Goal: Task Accomplishment & Management: Manage account settings

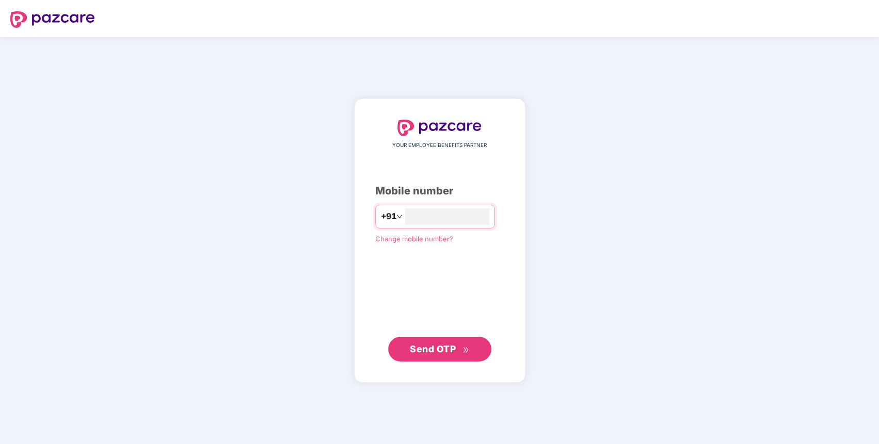
type input "**********"
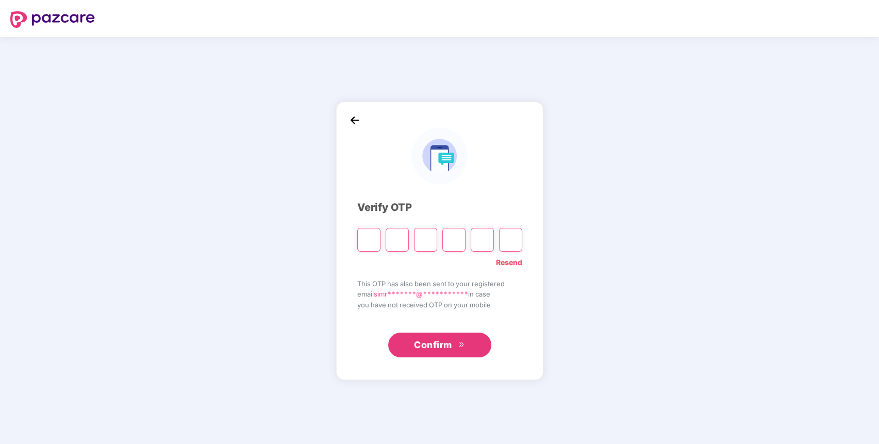
type input "*"
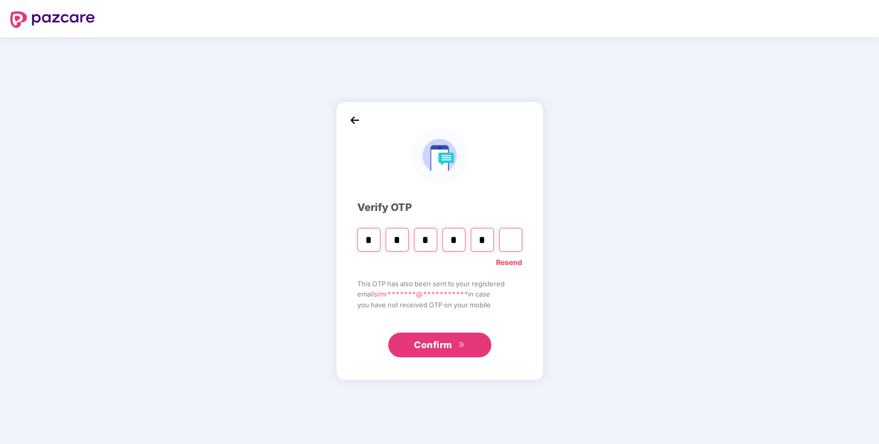
type input "*"
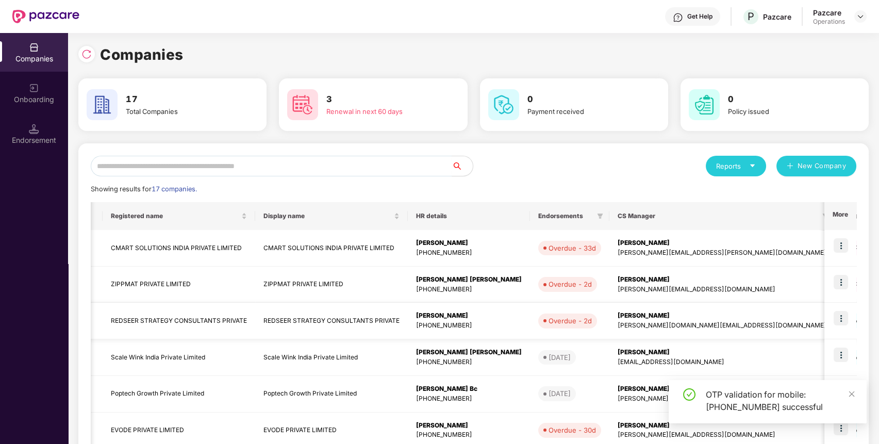
scroll to position [207, 0]
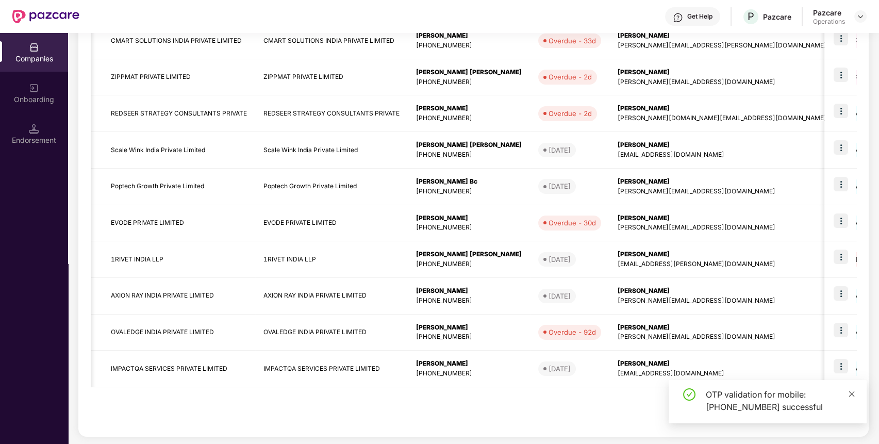
click at [851, 394] on icon "close" at bounding box center [851, 393] width 7 height 7
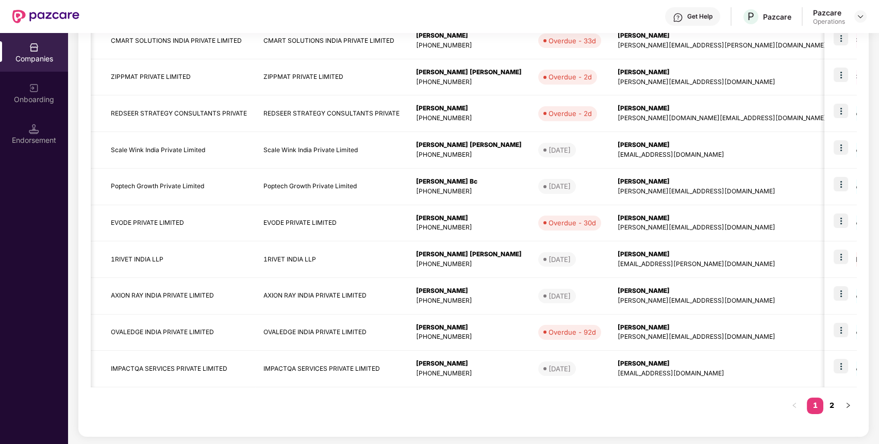
click at [825, 404] on link "2" at bounding box center [831, 404] width 16 height 15
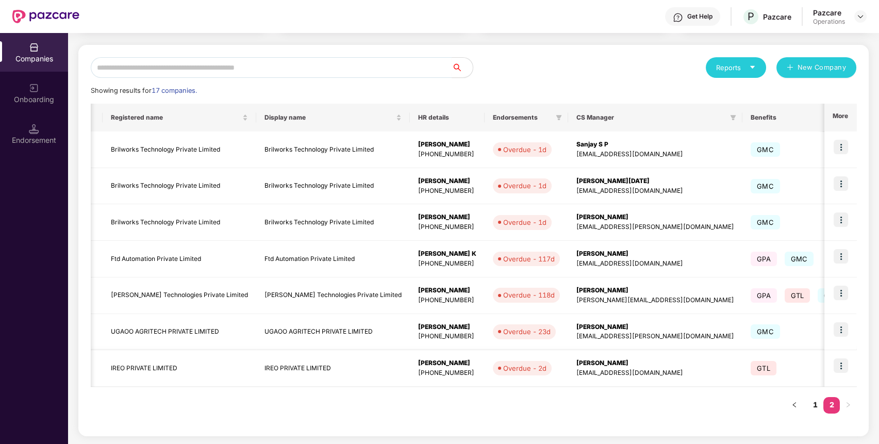
scroll to position [0, 0]
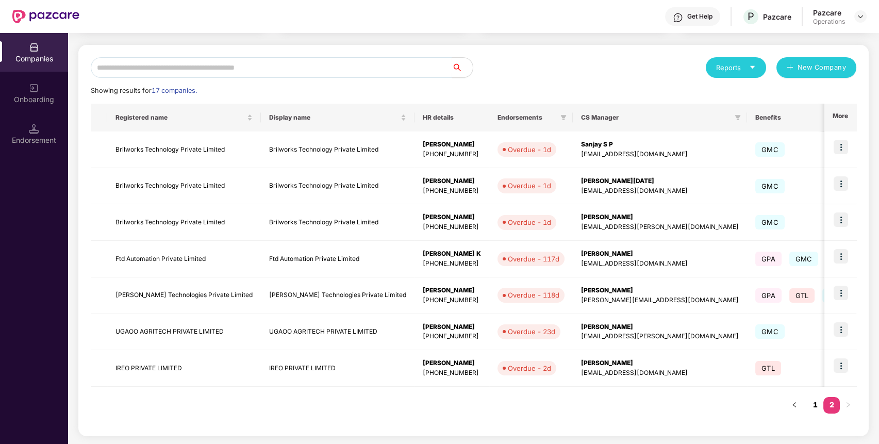
click at [816, 398] on link "1" at bounding box center [815, 404] width 16 height 15
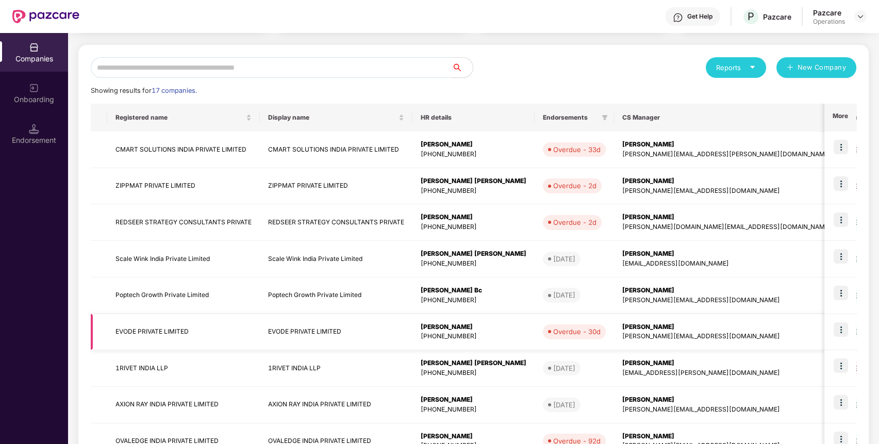
scroll to position [207, 0]
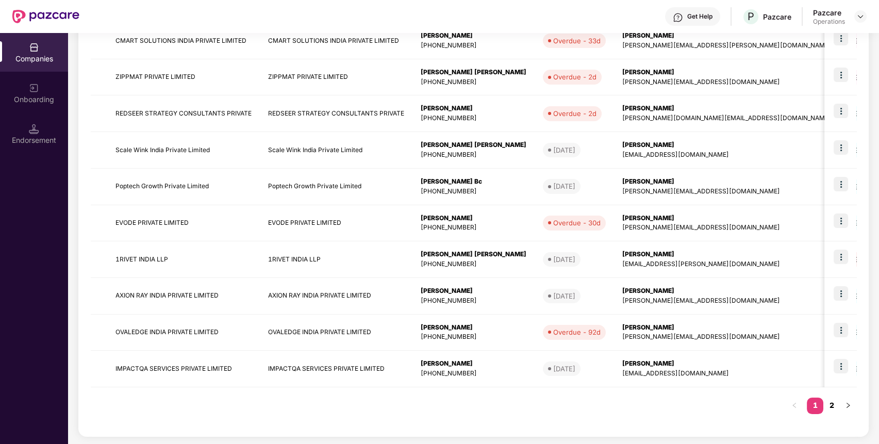
click at [833, 407] on link "2" at bounding box center [831, 404] width 16 height 15
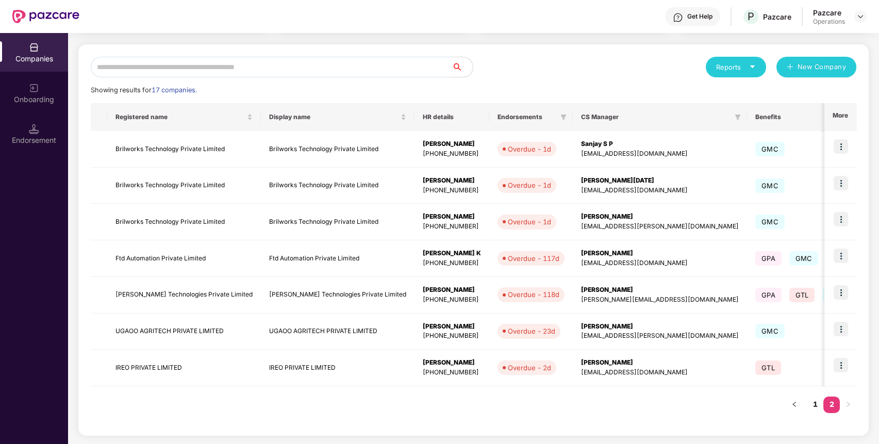
scroll to position [98, 0]
click at [847, 219] on img at bounding box center [840, 219] width 14 height 14
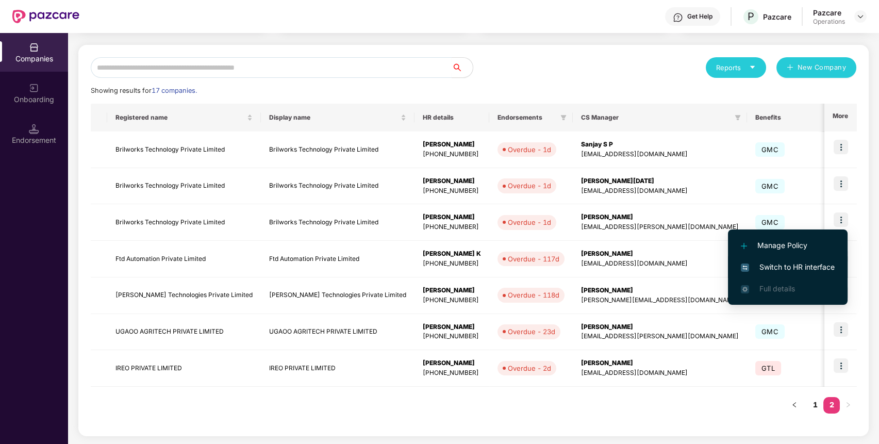
click at [769, 265] on span "Switch to HR interface" at bounding box center [788, 266] width 94 height 11
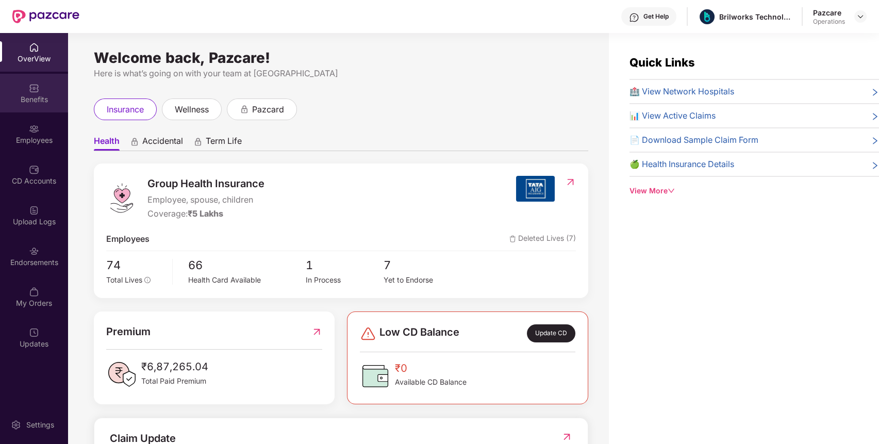
click at [35, 103] on div "Benefits" at bounding box center [34, 99] width 68 height 10
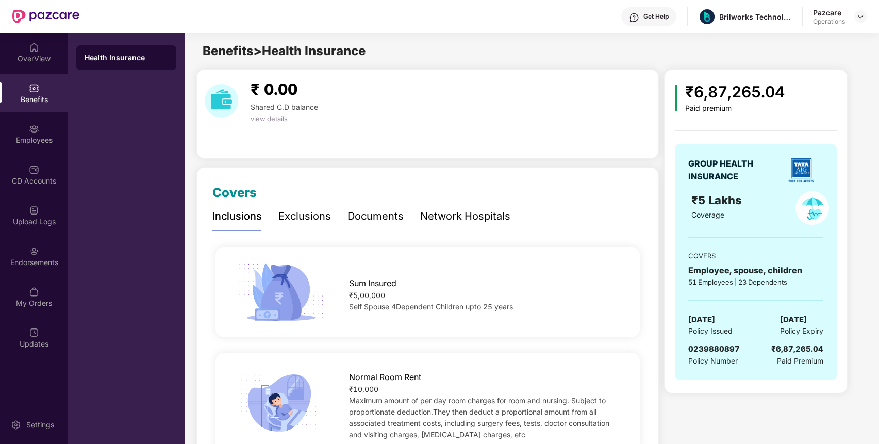
click at [723, 349] on span "0239880897" at bounding box center [714, 349] width 52 height 10
copy span "0239880897"
click at [15, 260] on div "Endorsements" at bounding box center [34, 262] width 68 height 10
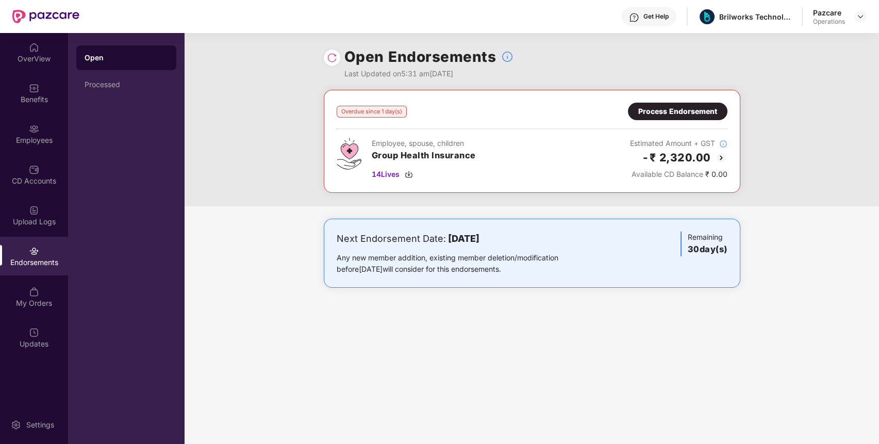
click at [661, 106] on div "Process Endorsement" at bounding box center [677, 111] width 79 height 11
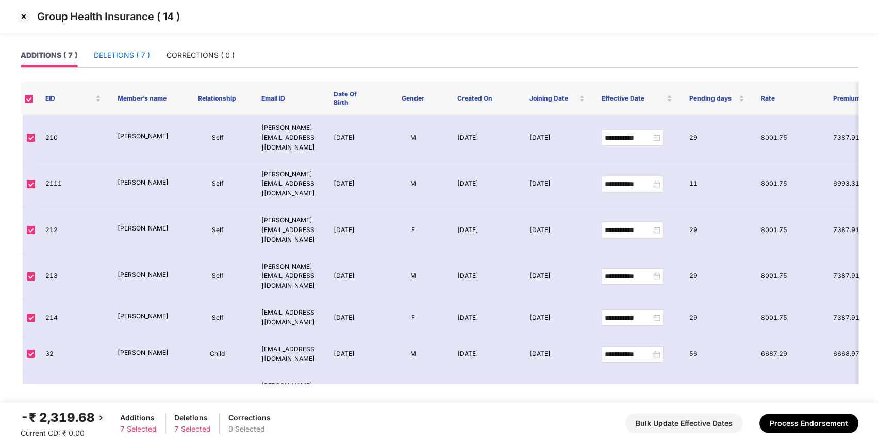
click at [119, 55] on div "DELETIONS ( 7 )" at bounding box center [122, 54] width 56 height 11
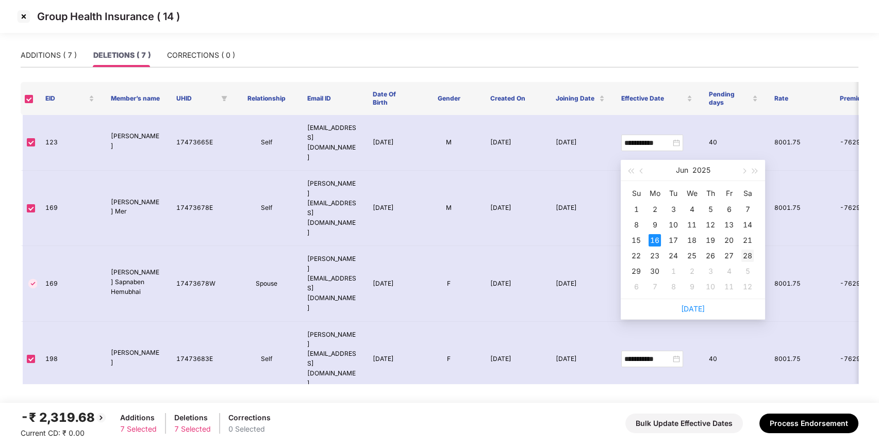
type input "**********"
click at [746, 252] on div "28" at bounding box center [747, 255] width 12 height 12
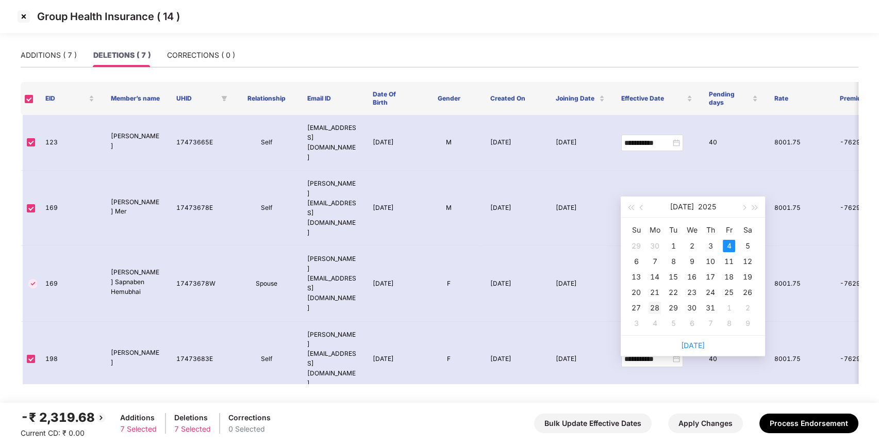
type input "**********"
click at [654, 305] on div "28" at bounding box center [654, 307] width 12 height 12
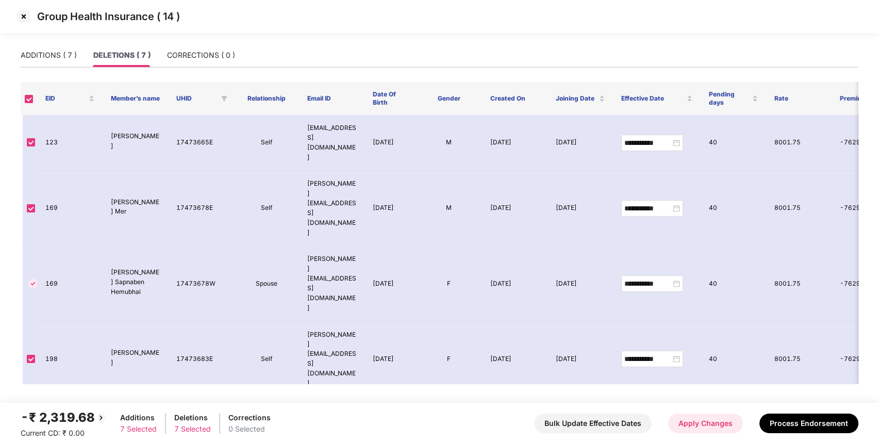
click at [697, 424] on button "Apply Changes" at bounding box center [705, 423] width 75 height 20
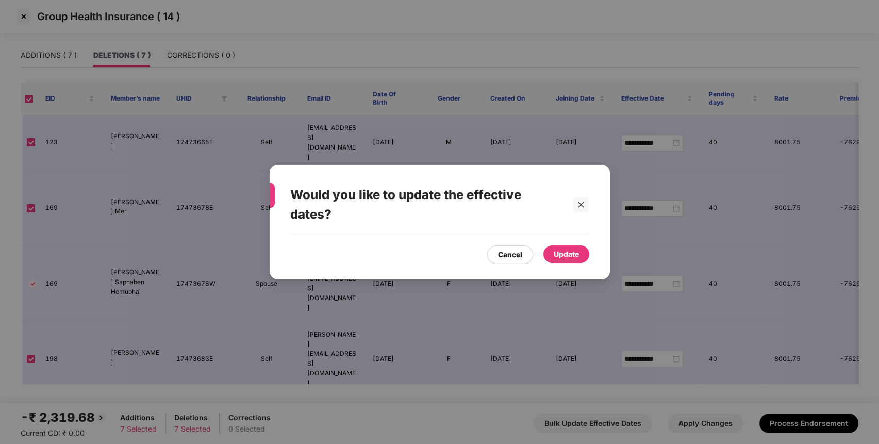
click at [560, 248] on div "Update" at bounding box center [566, 253] width 25 height 11
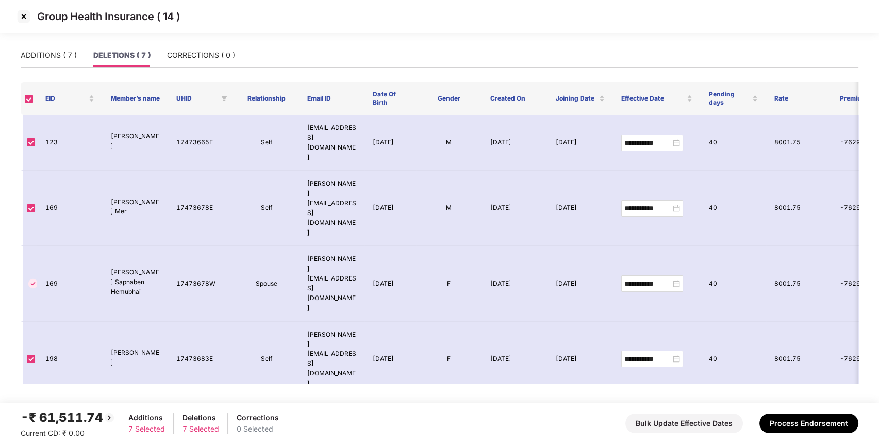
click at [678, 418] on div "**********" at bounding box center [652, 423] width 56 height 11
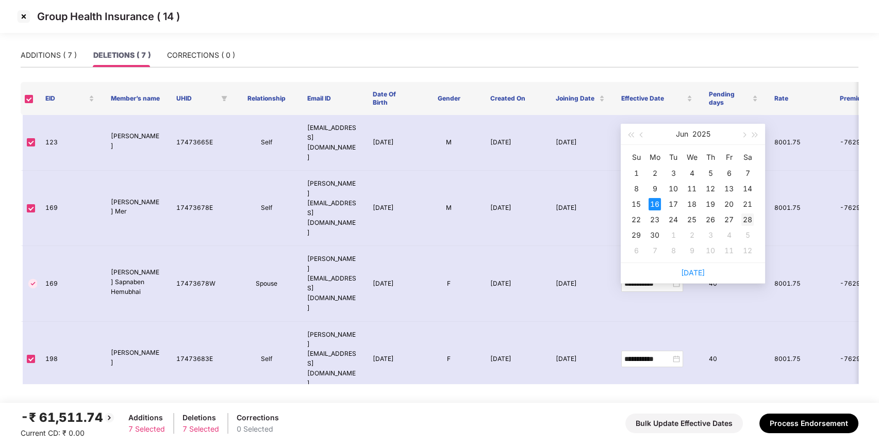
type input "**********"
click at [749, 220] on div "28" at bounding box center [747, 219] width 12 height 12
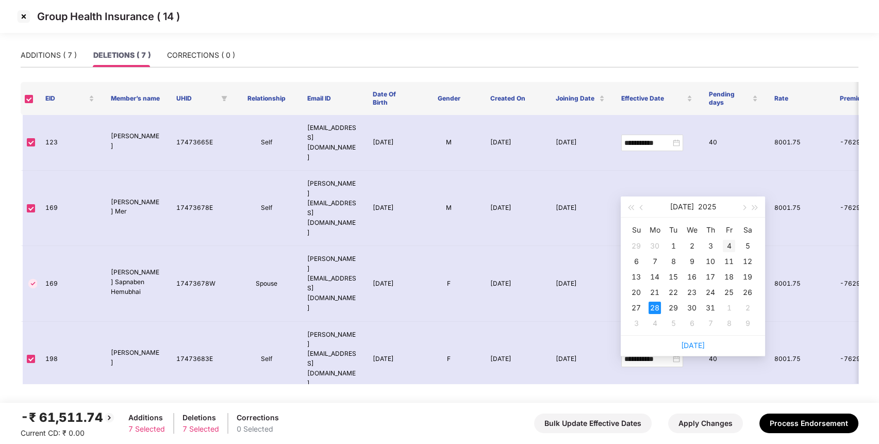
type input "**********"
click at [729, 242] on div "4" at bounding box center [729, 246] width 12 height 12
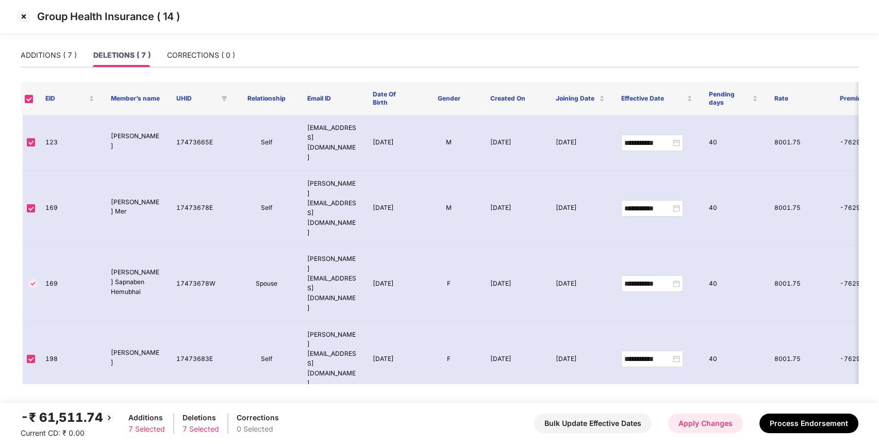
click at [695, 423] on button "Apply Changes" at bounding box center [705, 423] width 75 height 20
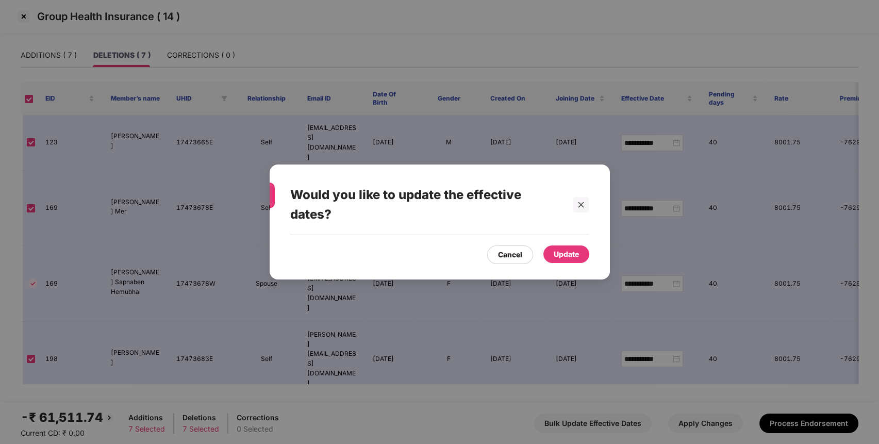
click at [576, 250] on div "Update" at bounding box center [566, 253] width 25 height 11
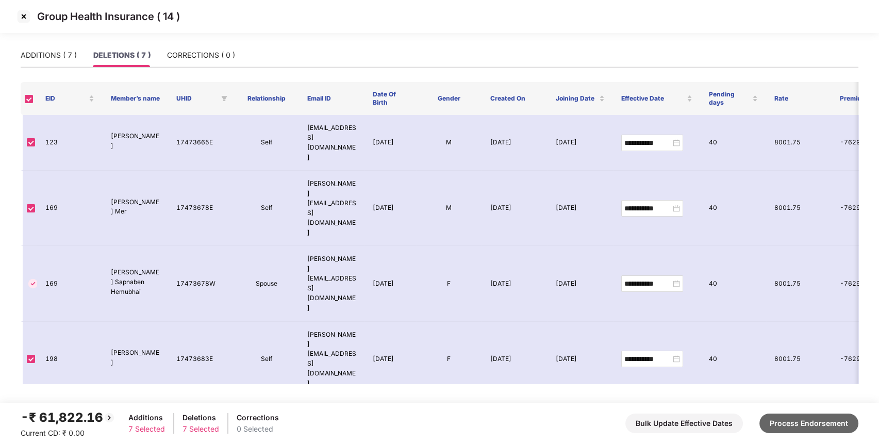
click at [796, 419] on button "Process Endorsement" at bounding box center [808, 423] width 99 height 20
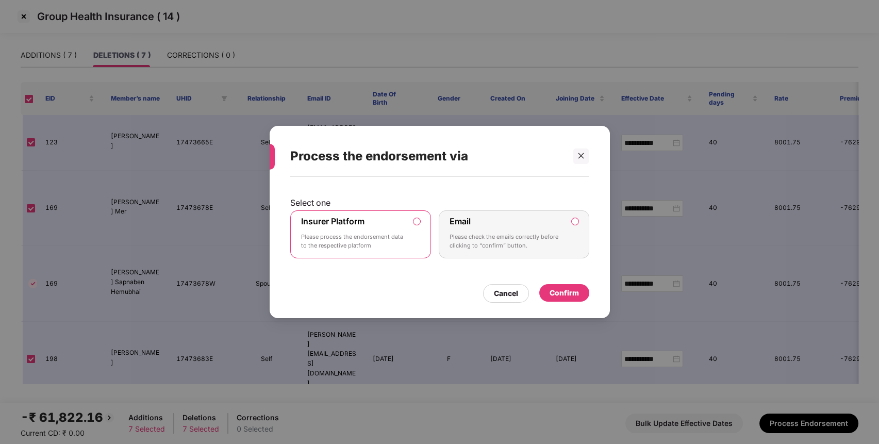
click at [557, 285] on div "Confirm" at bounding box center [564, 293] width 50 height 18
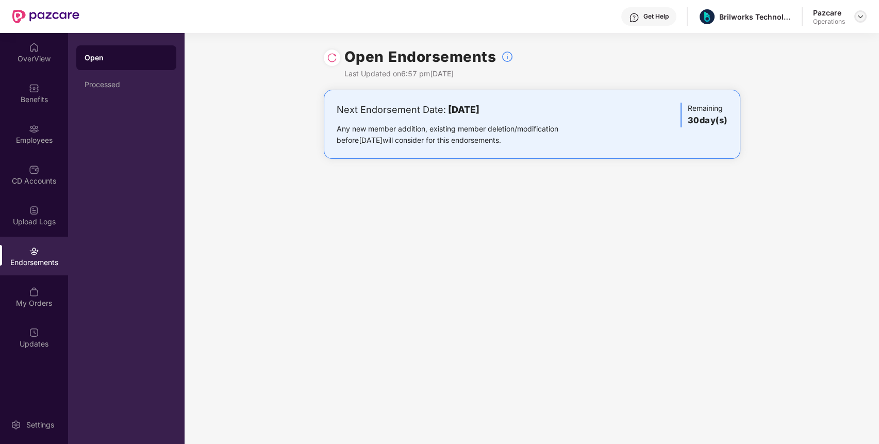
click at [858, 13] on img at bounding box center [860, 16] width 8 height 8
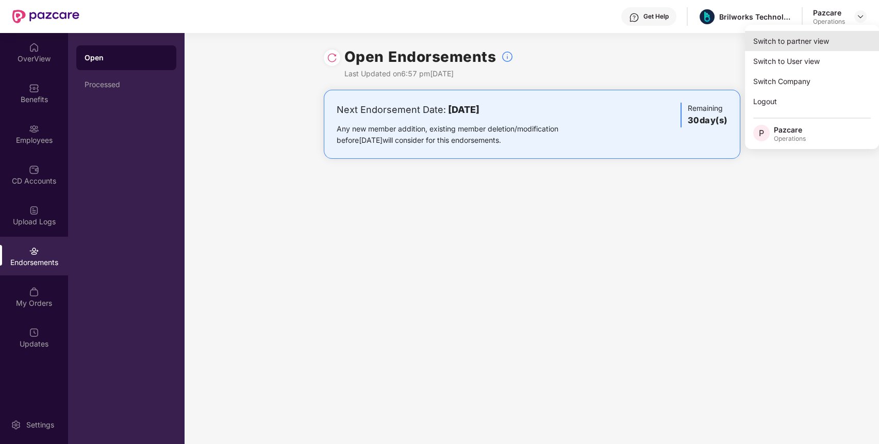
click at [815, 32] on div "Switch to partner view" at bounding box center [812, 41] width 134 height 20
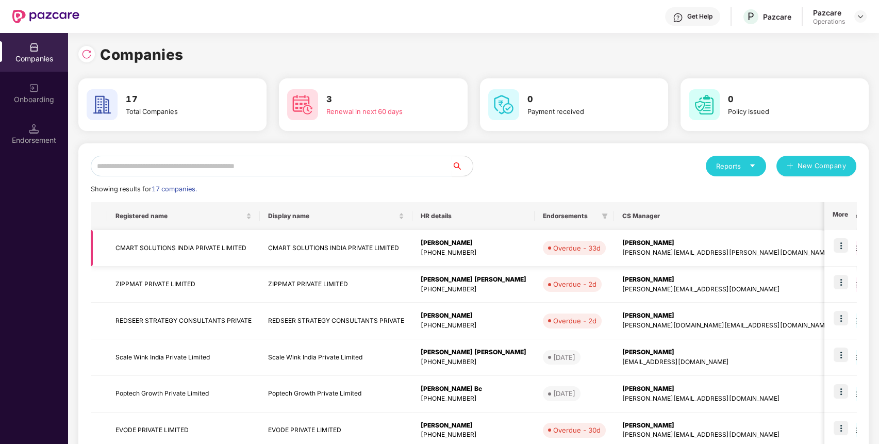
scroll to position [207, 0]
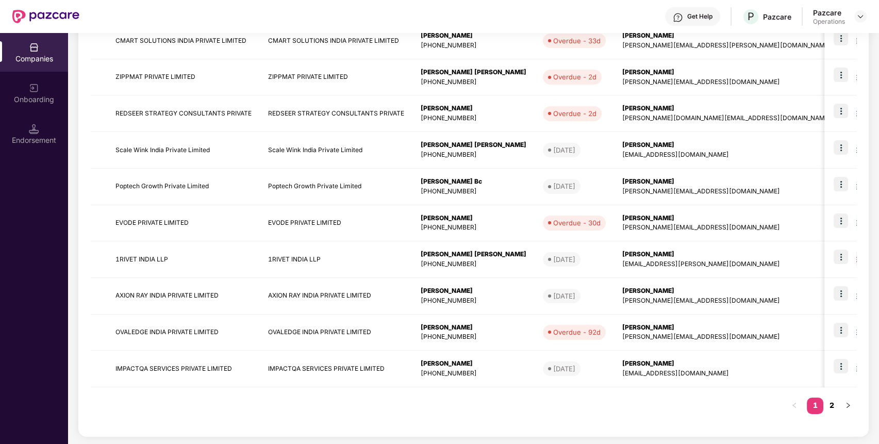
click at [832, 404] on link "2" at bounding box center [831, 404] width 16 height 15
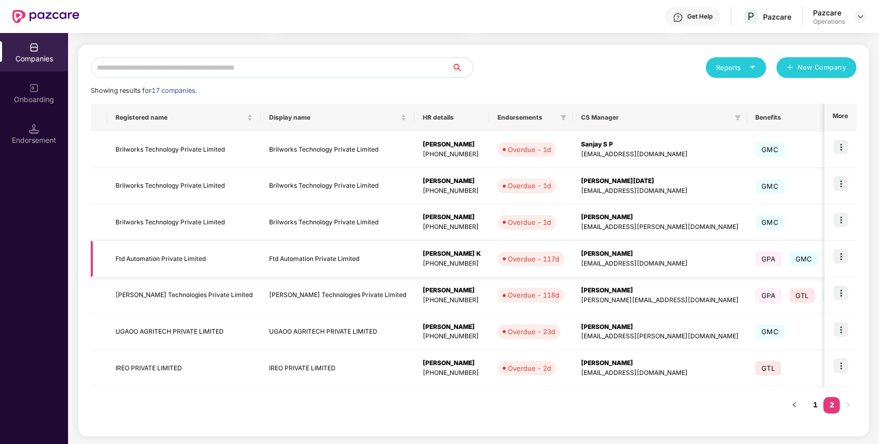
click at [849, 248] on td at bounding box center [840, 259] width 32 height 37
click at [845, 256] on img at bounding box center [840, 256] width 14 height 14
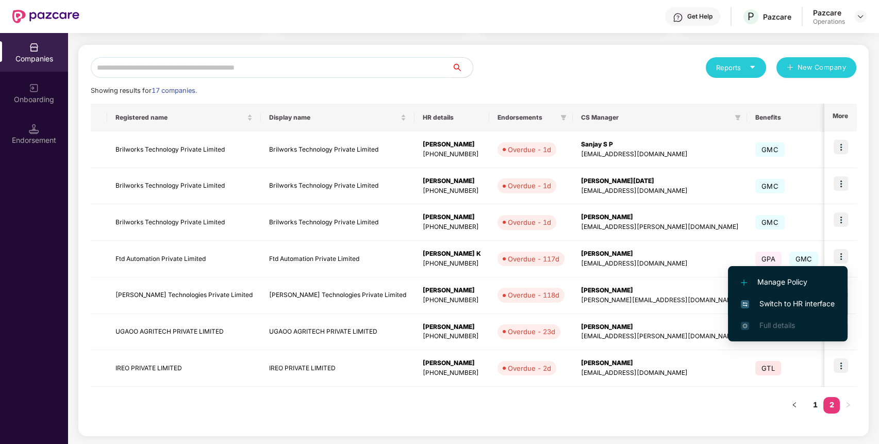
click at [808, 305] on span "Switch to HR interface" at bounding box center [788, 303] width 94 height 11
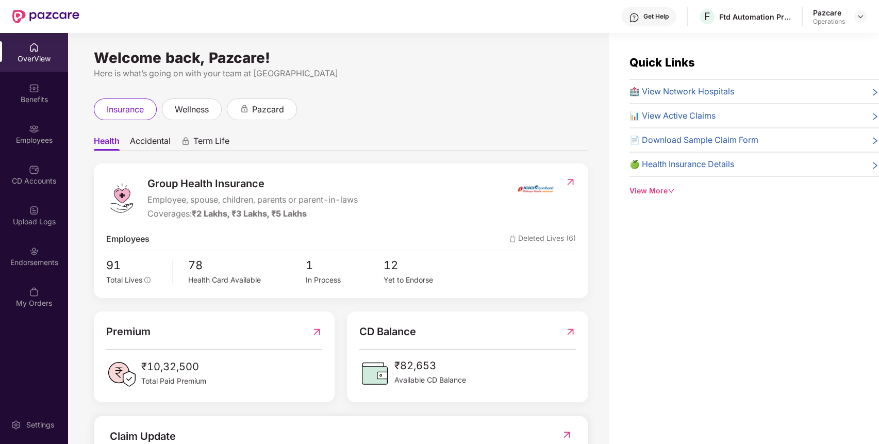
click at [45, 262] on div "Endorsements" at bounding box center [34, 262] width 68 height 10
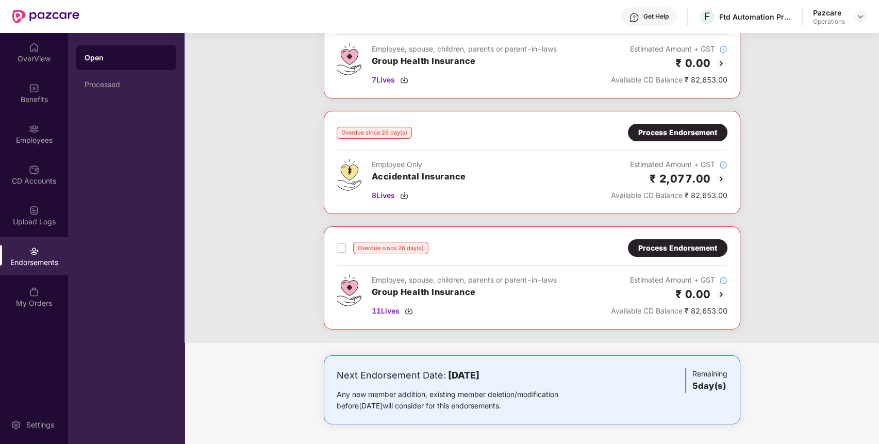
scroll to position [0, 0]
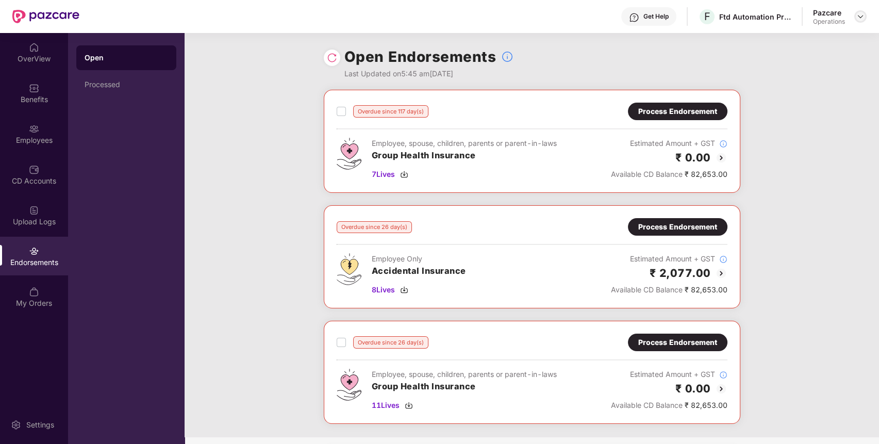
click at [859, 13] on img at bounding box center [860, 16] width 8 height 8
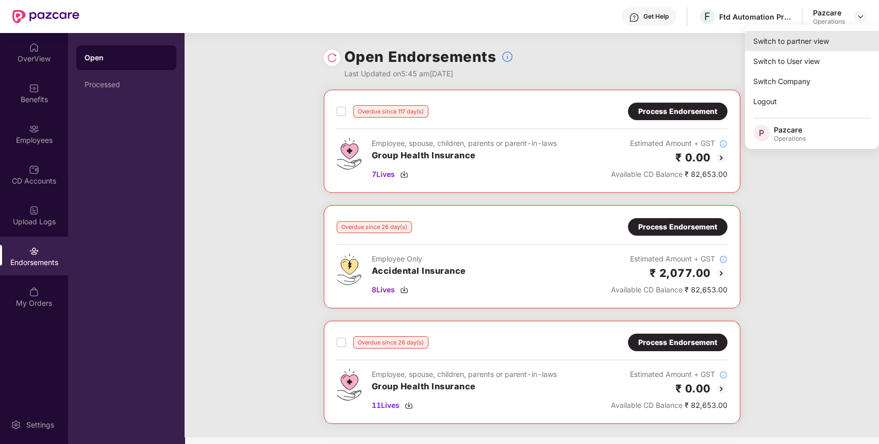
click at [813, 44] on div "Switch to partner view" at bounding box center [812, 41] width 134 height 20
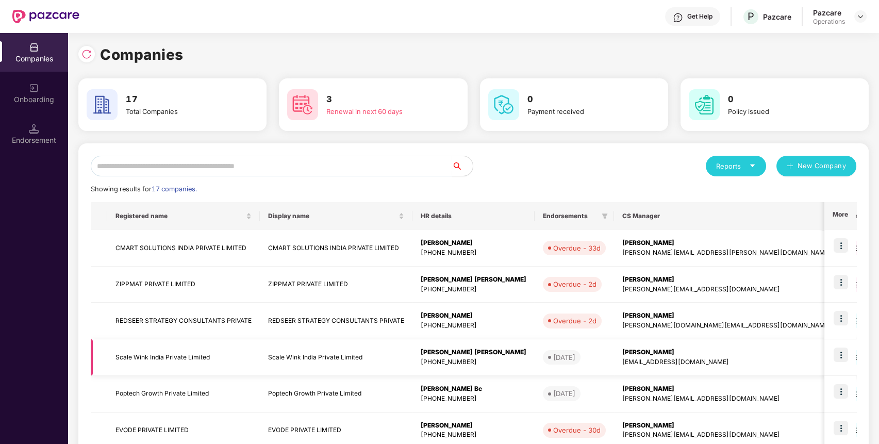
scroll to position [207, 0]
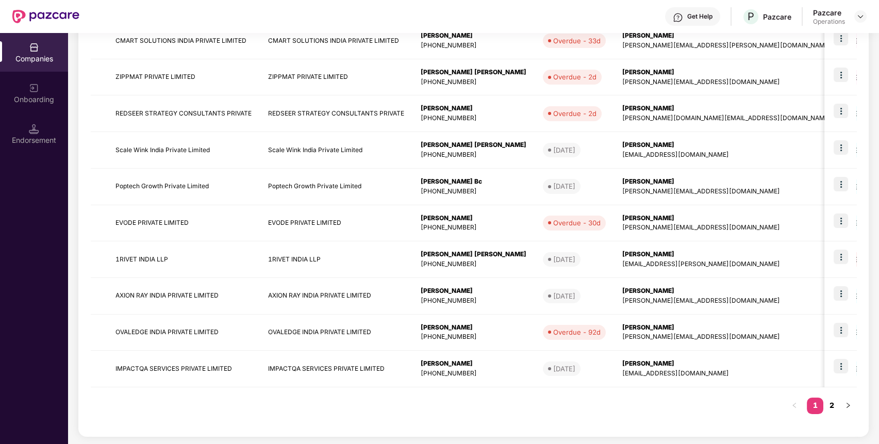
click at [829, 405] on link "2" at bounding box center [831, 404] width 16 height 15
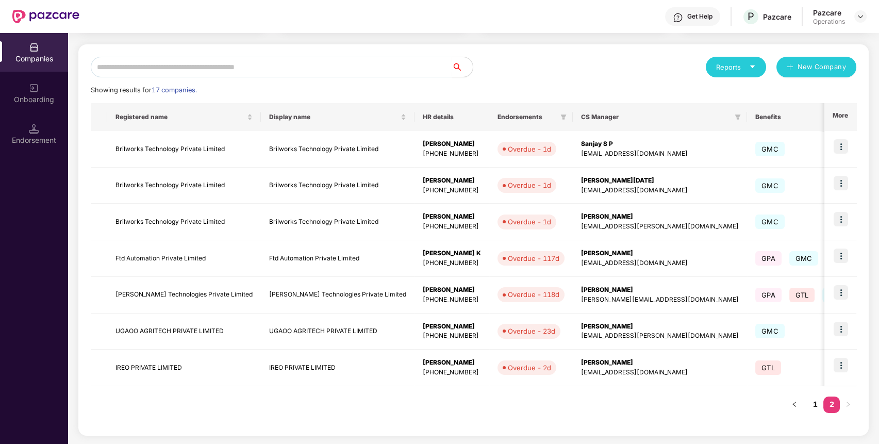
scroll to position [98, 0]
click at [840, 253] on img at bounding box center [840, 256] width 14 height 14
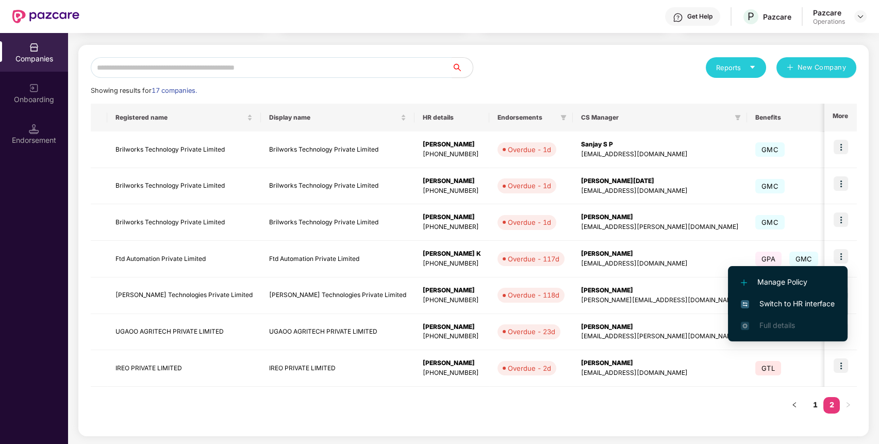
click at [792, 303] on span "Switch to HR interface" at bounding box center [788, 303] width 94 height 11
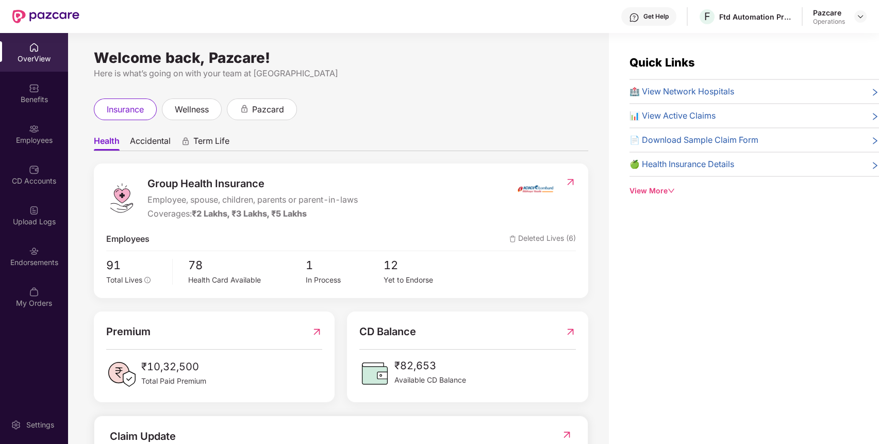
click at [33, 257] on div "Endorsements" at bounding box center [34, 262] width 68 height 10
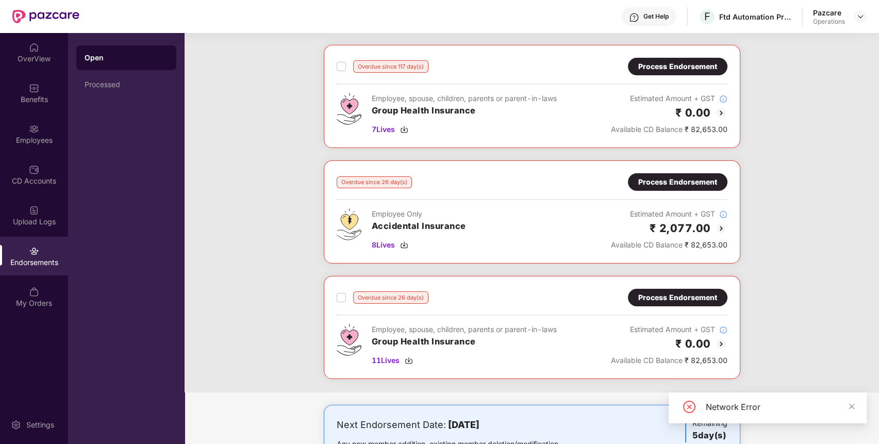
scroll to position [0, 0]
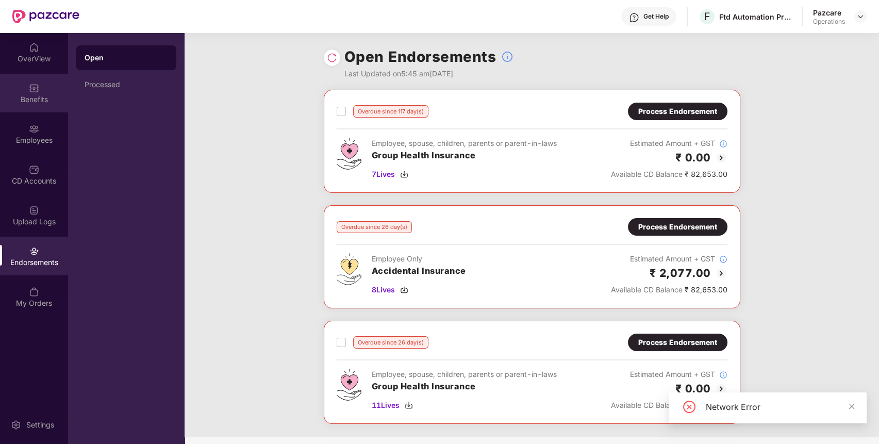
click at [41, 96] on div "Benefits" at bounding box center [34, 99] width 68 height 10
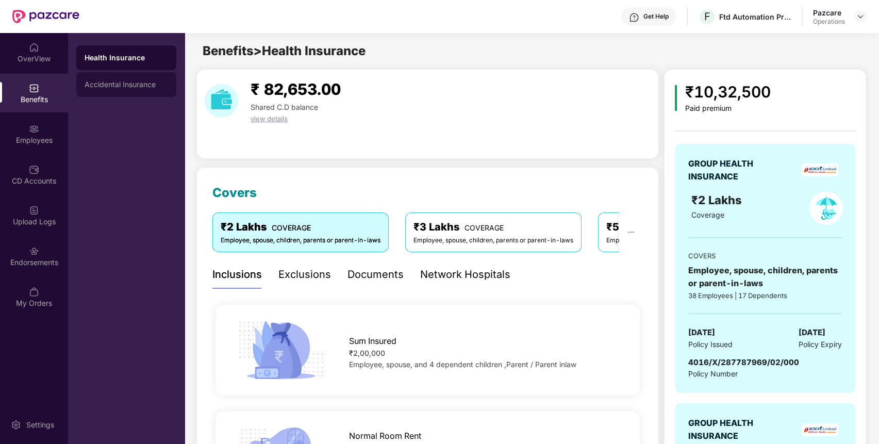
click at [149, 72] on div "Accidental Insurance" at bounding box center [126, 84] width 100 height 25
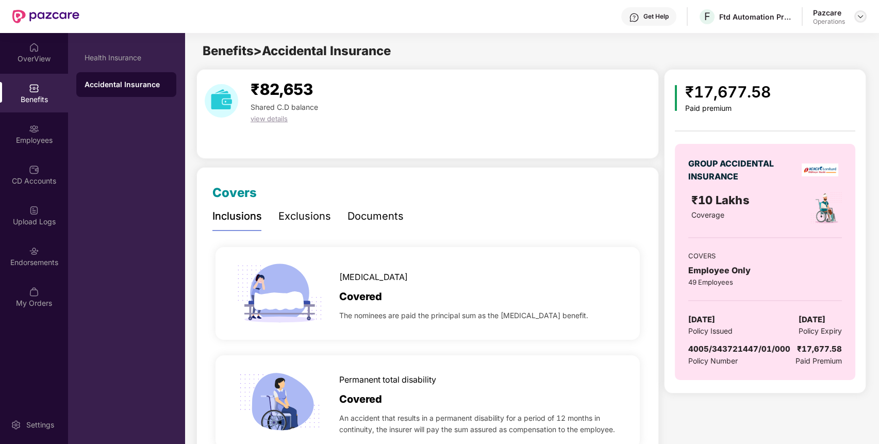
click at [864, 18] on div at bounding box center [860, 16] width 12 height 12
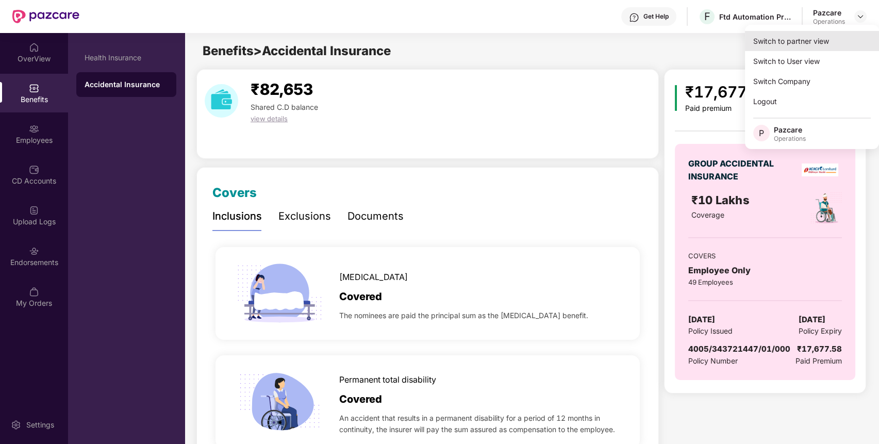
click at [822, 40] on div "Switch to partner view" at bounding box center [812, 41] width 134 height 20
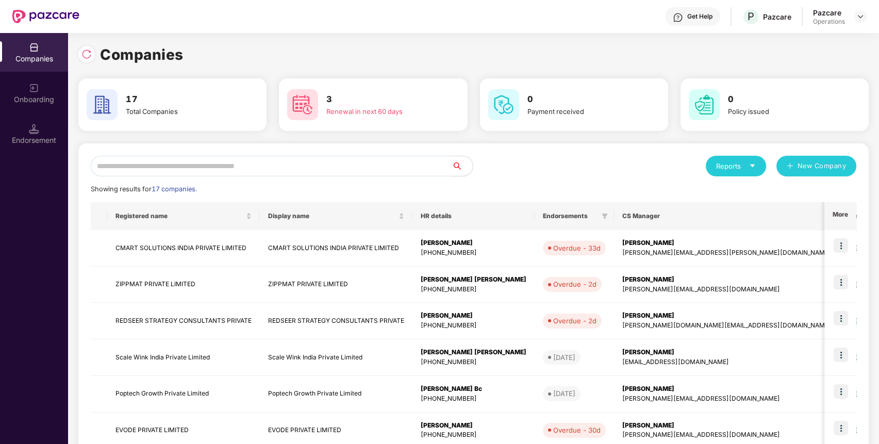
click at [368, 157] on input "text" at bounding box center [271, 166] width 361 height 21
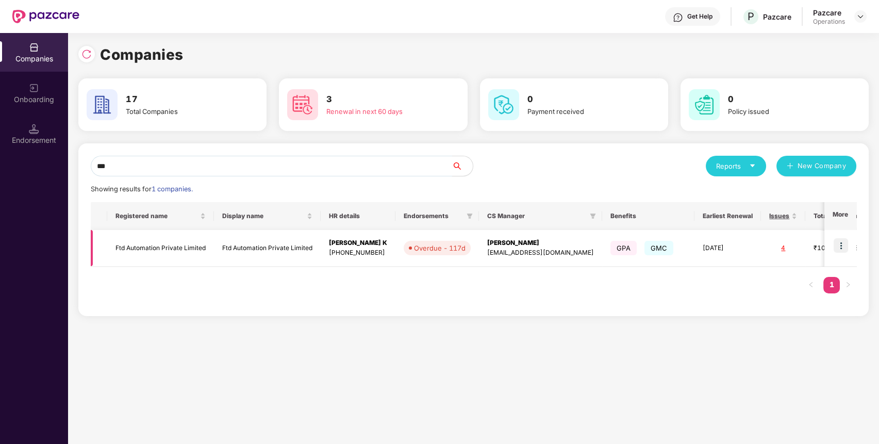
type input "***"
click at [176, 247] on td "Ftd Automation Private Limited" at bounding box center [160, 248] width 107 height 37
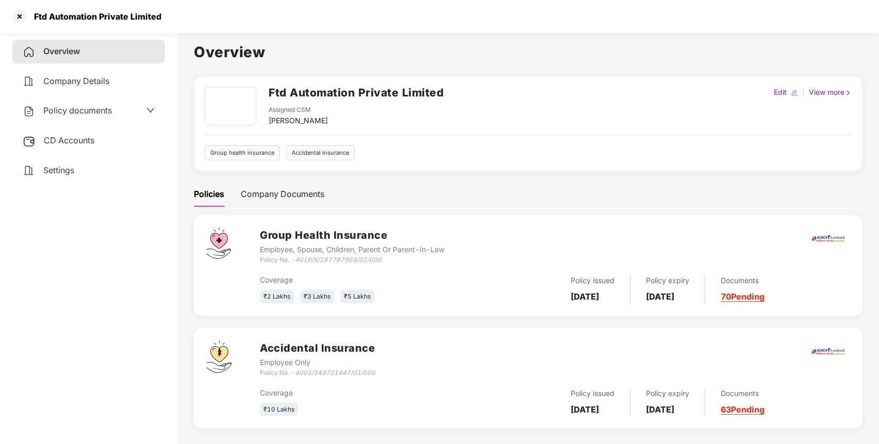
click at [49, 129] on div "CD Accounts" at bounding box center [88, 141] width 153 height 24
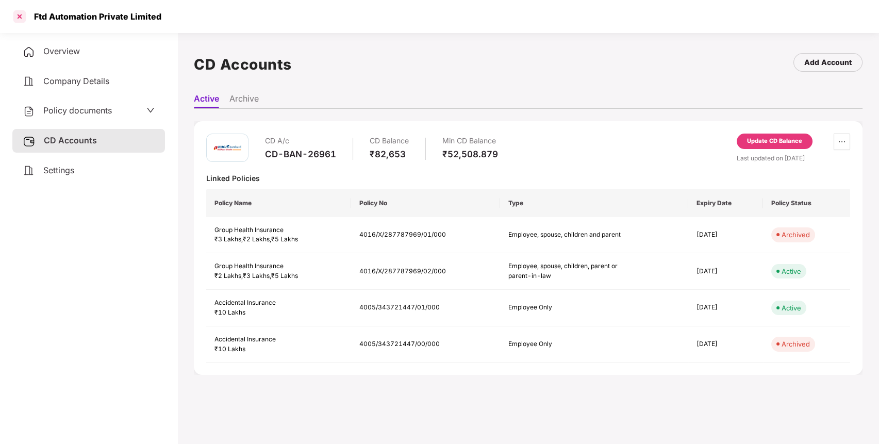
click at [16, 13] on div at bounding box center [19, 16] width 16 height 16
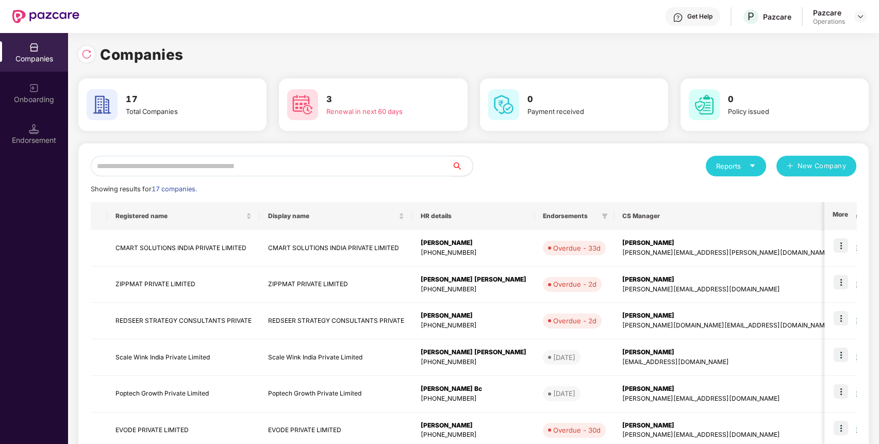
click at [285, 161] on input "text" at bounding box center [271, 166] width 361 height 21
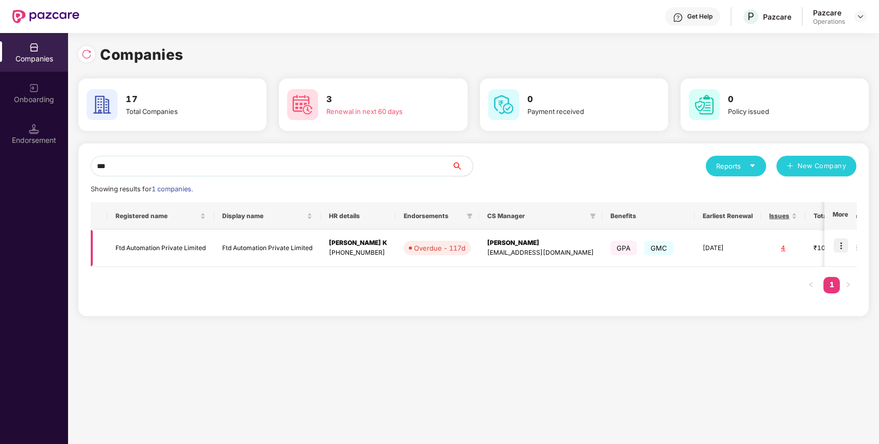
type input "***"
click at [842, 241] on img at bounding box center [840, 245] width 14 height 14
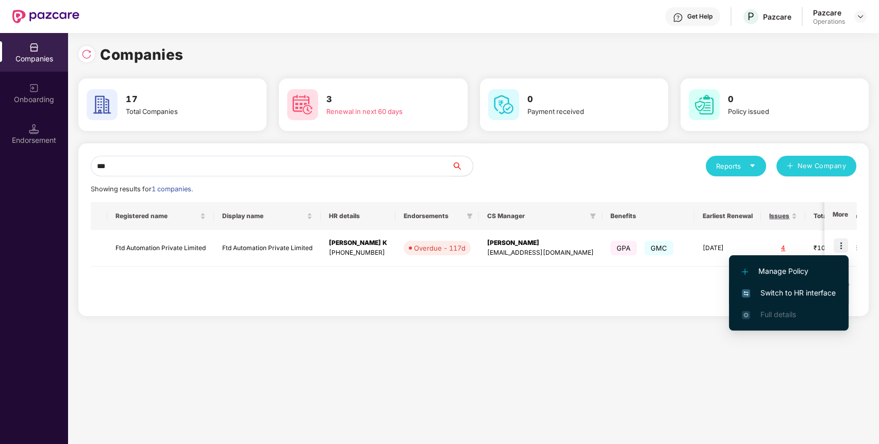
click at [809, 293] on span "Switch to HR interface" at bounding box center [789, 292] width 94 height 11
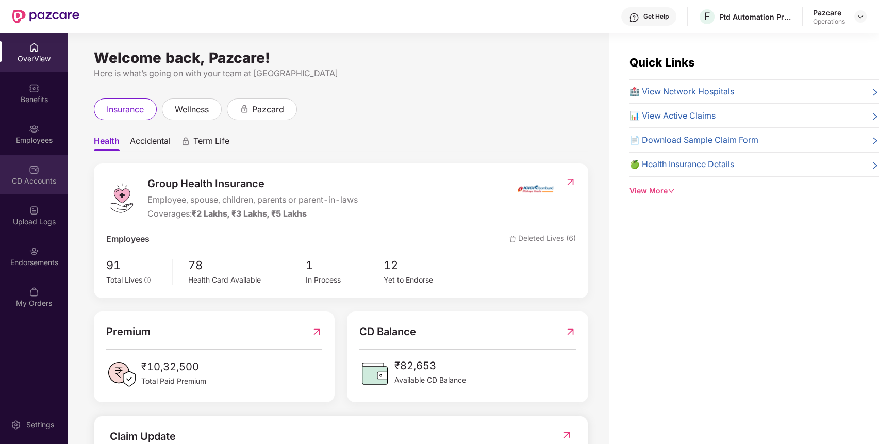
click at [36, 172] on img at bounding box center [34, 169] width 10 height 10
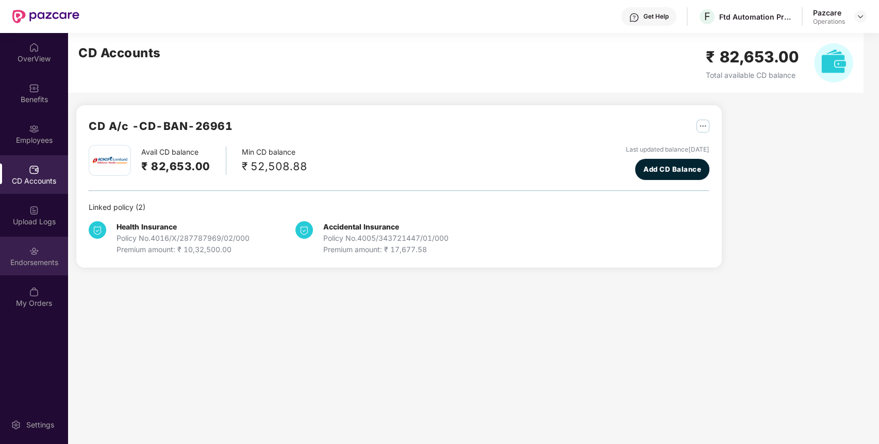
click at [36, 254] on img at bounding box center [34, 251] width 10 height 10
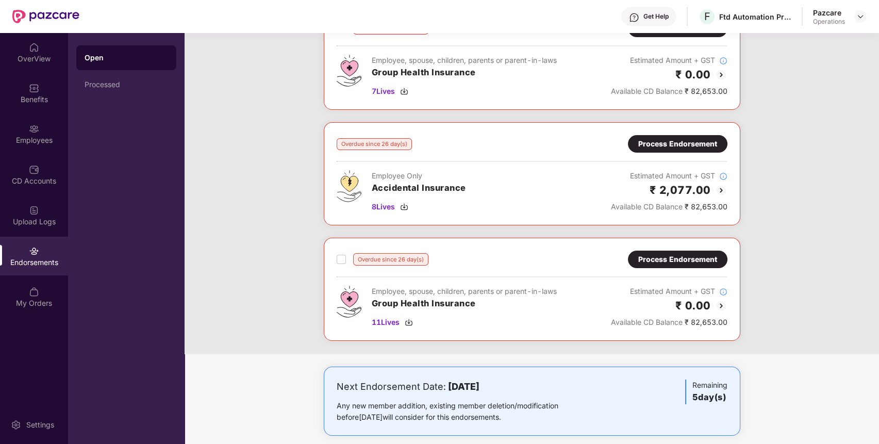
scroll to position [94, 0]
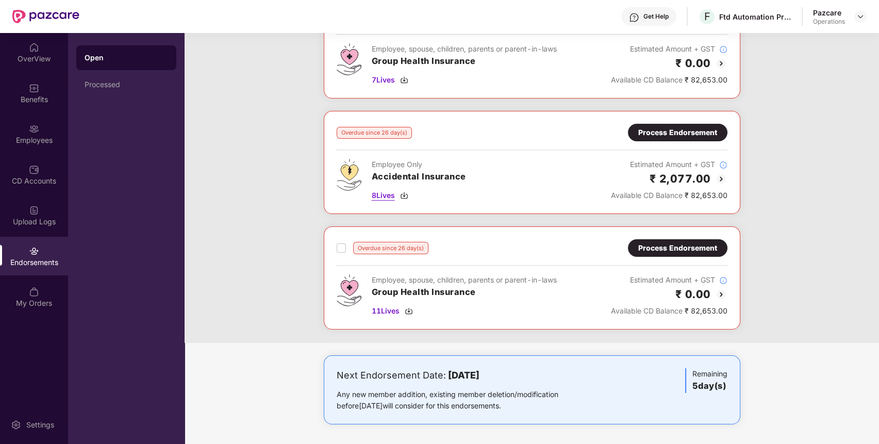
click at [389, 198] on span "8 Lives" at bounding box center [383, 195] width 23 height 11
